Goal: Task Accomplishment & Management: Complete application form

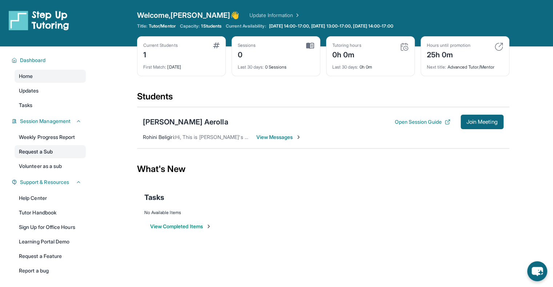
scroll to position [46, 0]
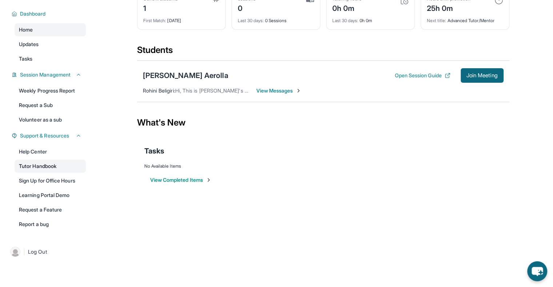
click at [56, 161] on link "Tutor Handbook" at bounding box center [50, 166] width 71 height 13
click at [36, 191] on link "Learning Portal Demo" at bounding box center [50, 195] width 71 height 13
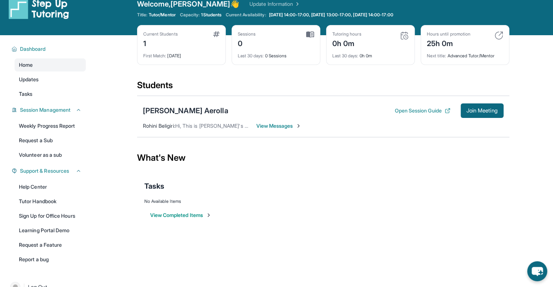
scroll to position [0, 0]
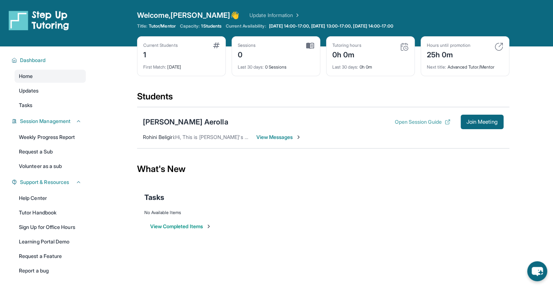
click at [398, 120] on button "Open Session Guide" at bounding box center [422, 121] width 56 height 7
click at [161, 122] on div "[PERSON_NAME] Aerolla" at bounding box center [185, 122] width 85 height 10
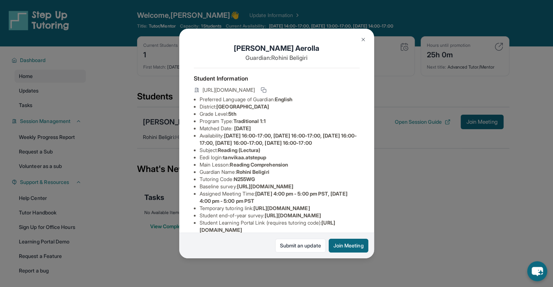
drag, startPoint x: 301, startPoint y: 112, endPoint x: 220, endPoint y: 112, distance: 81.0
click at [220, 110] on li "District: Berryessa Union School District" at bounding box center [279, 106] width 160 height 7
copy span "Berryessa Union School District"
click at [285, 132] on li "Matched Date: 10/1/2025" at bounding box center [279, 128] width 160 height 7
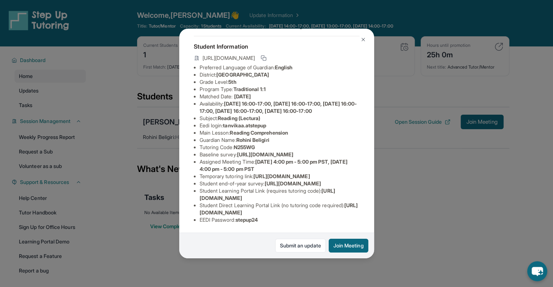
scroll to position [83, 0]
click at [269, 151] on span "https://airtable.com/apprlfn8WjpjBUn2G/shrK0QR6AaNyG5psY?prefill_Type%20of%20Fo…" at bounding box center [265, 154] width 56 height 6
drag, startPoint x: 199, startPoint y: 122, endPoint x: 382, endPoint y: 135, distance: 183.2
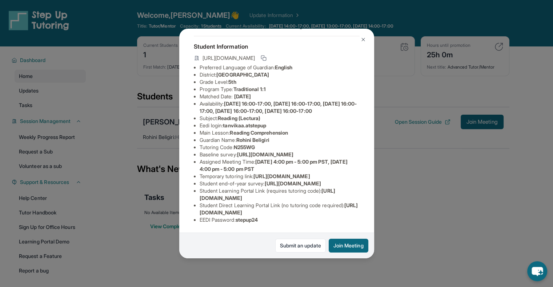
click at [382, 135] on div "Tanvika Aerolla Guardian: Rohini Beligiri Student Information https://student-p…" at bounding box center [276, 143] width 553 height 287
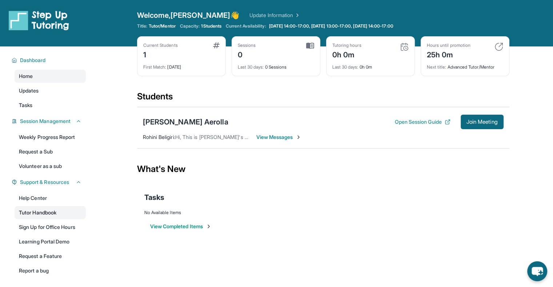
click at [58, 209] on link "Tutor Handbook" at bounding box center [50, 212] width 71 height 13
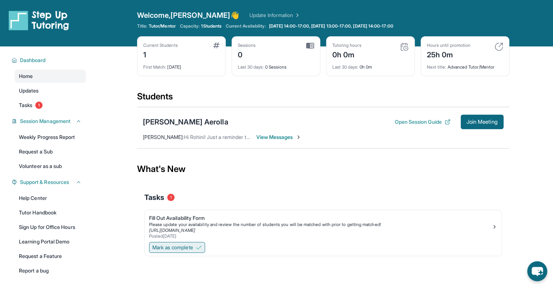
click at [193, 249] on span "Mark as complete" at bounding box center [172, 247] width 41 height 7
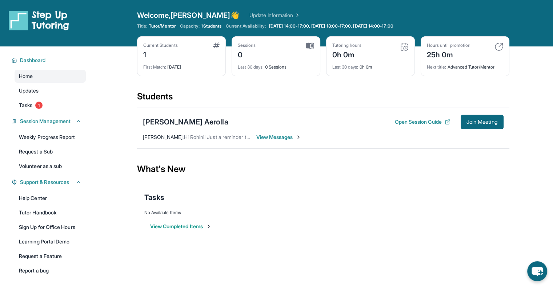
click at [293, 137] on span "View Messages" at bounding box center [278, 137] width 45 height 7
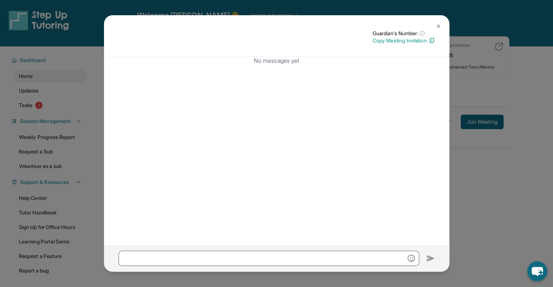
click at [439, 24] on img at bounding box center [438, 26] width 6 height 6
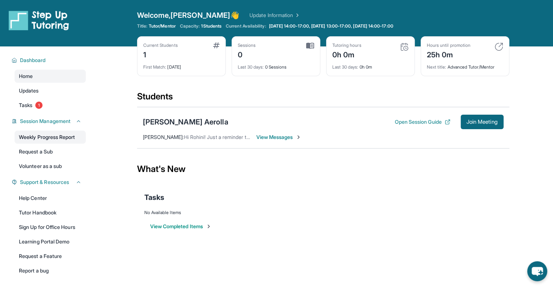
click at [74, 133] on link "Weekly Progress Report" at bounding box center [50, 137] width 71 height 13
click at [483, 122] on span "Join Meeting" at bounding box center [481, 122] width 31 height 4
click at [169, 125] on div "[PERSON_NAME] Aerolla" at bounding box center [185, 122] width 85 height 10
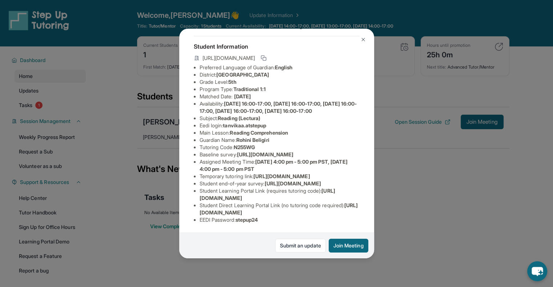
scroll to position [55, 0]
click at [361, 42] on img at bounding box center [363, 40] width 6 height 6
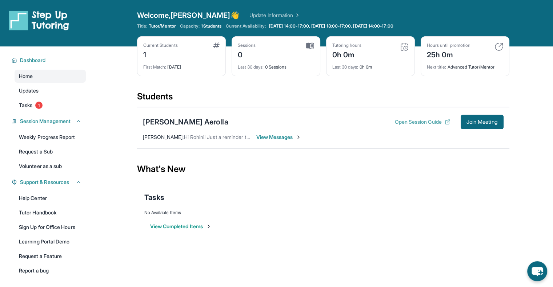
click at [425, 121] on button "Open Session Guide" at bounding box center [422, 121] width 56 height 7
click at [182, 120] on div "[PERSON_NAME] Aerolla" at bounding box center [185, 122] width 85 height 10
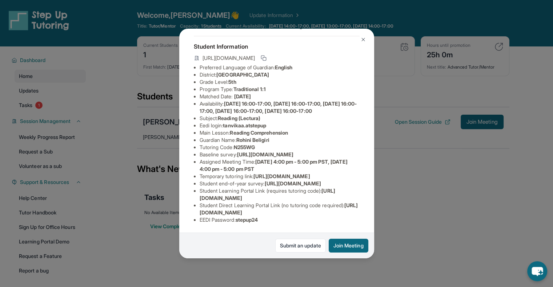
scroll to position [62, 0]
click at [237, 151] on span "https://airtable.com/apprlfn8WjpjBUn2G/shrK0QR6AaNyG5psY?prefill_Type%20of%20Fo…" at bounding box center [265, 154] width 56 height 6
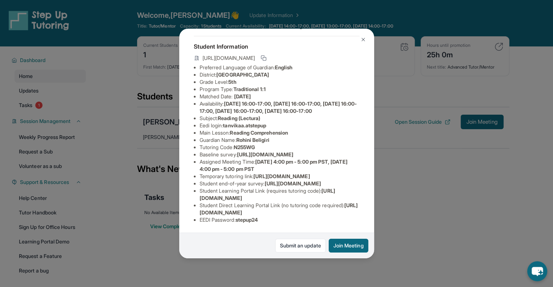
drag, startPoint x: 199, startPoint y: 143, endPoint x: 328, endPoint y: 159, distance: 129.6
click at [328, 159] on div "Tanvika Aerolla Guardian: Rohini Beligiri Student Information https://student-p…" at bounding box center [276, 144] width 195 height 230
copy span "https://airtable.com/apprlfn8WjpjBUn2G/shrK0QR6AaNyG5psY?prefill_Type%20of%20Fo…"
click at [137, 130] on div "Tanvika Aerolla Guardian: Rohini Beligiri Student Information https://student-p…" at bounding box center [276, 143] width 553 height 287
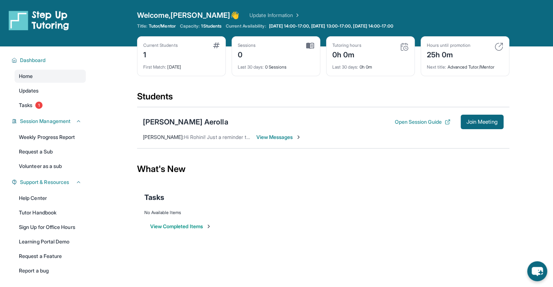
click at [268, 135] on span "View Messages" at bounding box center [278, 137] width 45 height 7
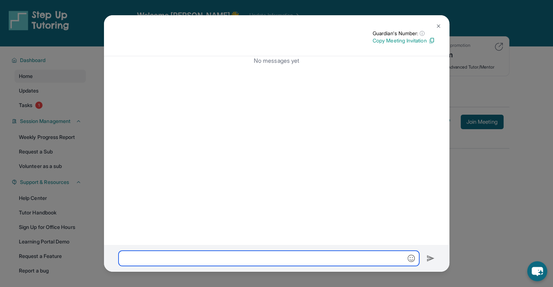
click at [209, 258] on input "text" at bounding box center [268, 258] width 300 height 15
type input "**********"
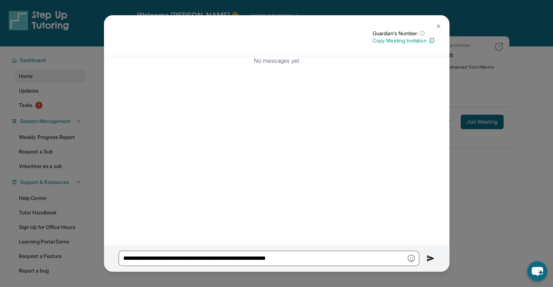
click at [430, 258] on img at bounding box center [430, 258] width 8 height 9
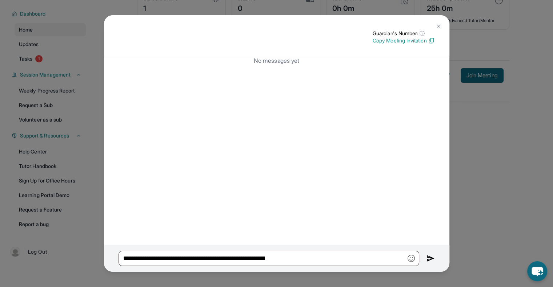
scroll to position [0, 0]
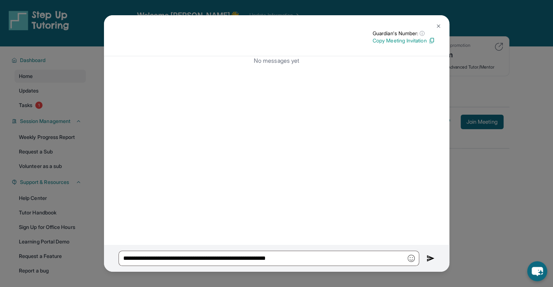
click at [436, 28] on img at bounding box center [438, 26] width 6 height 6
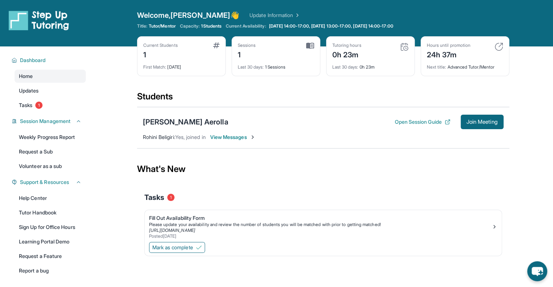
click at [308, 48] on img at bounding box center [310, 46] width 8 height 7
click at [191, 244] on span "Mark as complete" at bounding box center [172, 247] width 41 height 7
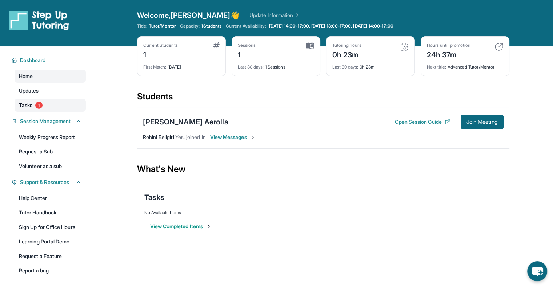
click at [42, 108] on link "Tasks 1" at bounding box center [50, 105] width 71 height 13
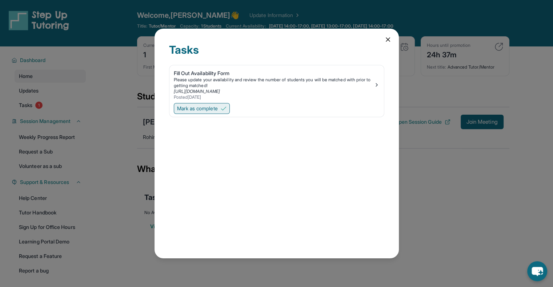
click at [207, 109] on span "Mark as complete" at bounding box center [197, 108] width 41 height 7
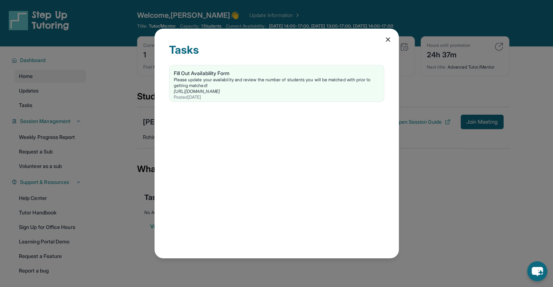
click at [384, 36] on icon at bounding box center [387, 39] width 7 height 7
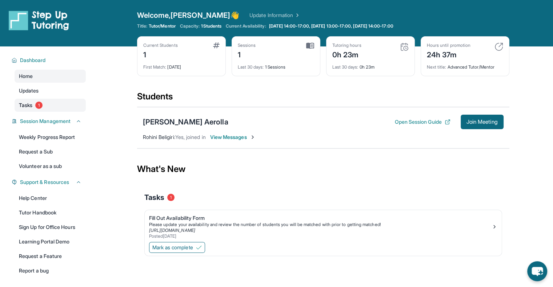
click at [29, 103] on span "Tasks" at bounding box center [25, 105] width 13 height 7
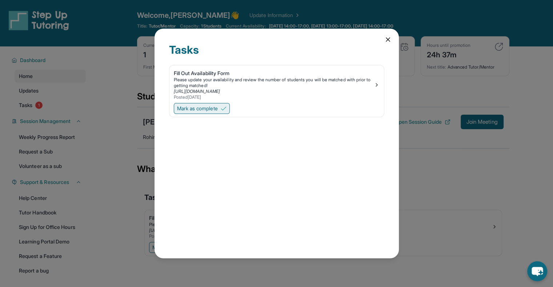
click at [212, 108] on span "Mark as complete" at bounding box center [197, 108] width 41 height 7
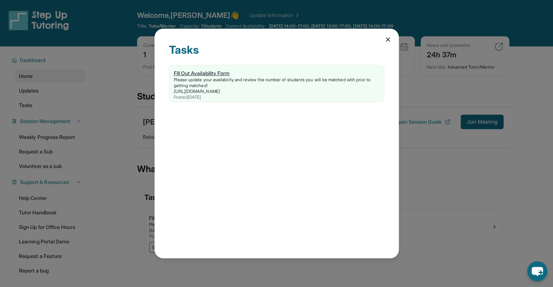
click at [278, 91] on div "[URL][DOMAIN_NAME]" at bounding box center [277, 92] width 206 height 6
click at [113, 113] on div "Tasks Fill Out Availability Form Please update your availability and review the…" at bounding box center [276, 143] width 553 height 287
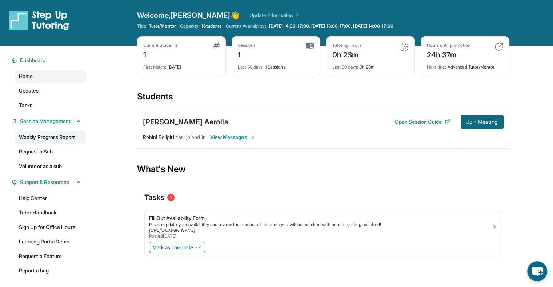
click at [68, 139] on link "Weekly Progress Report" at bounding box center [50, 137] width 71 height 13
